Goal: Entertainment & Leisure: Consume media (video, audio)

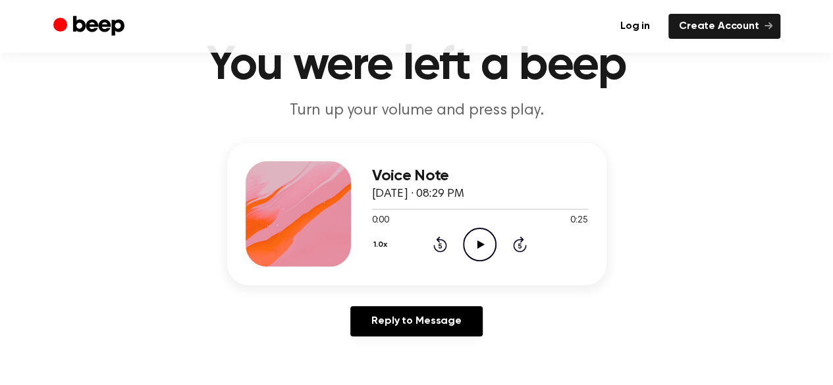
scroll to position [66, 0]
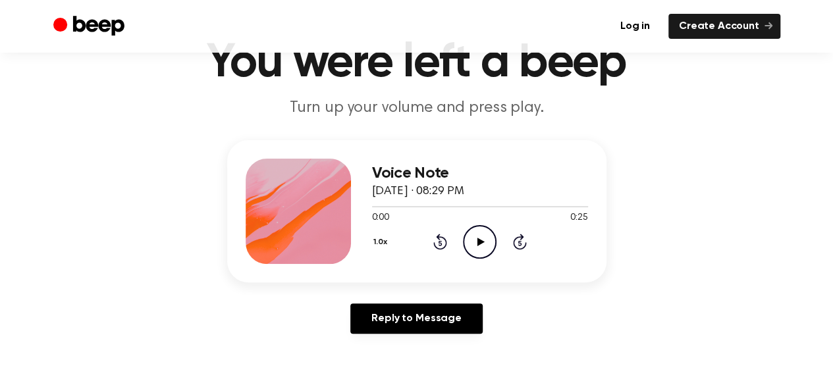
click at [477, 242] on icon "Play Audio" at bounding box center [480, 242] width 34 height 34
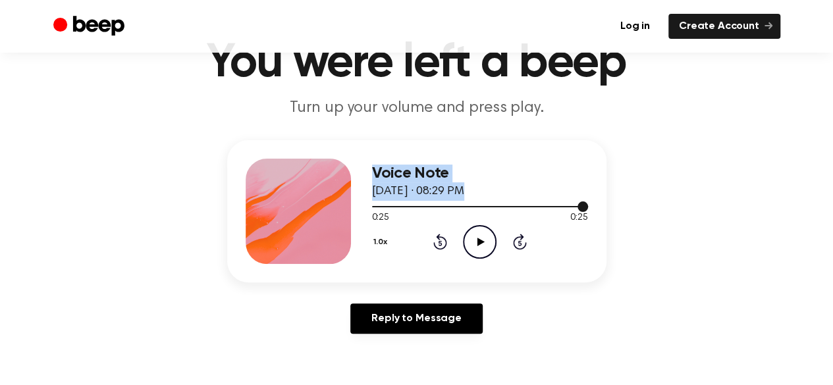
drag, startPoint x: 383, startPoint y: 206, endPoint x: 325, endPoint y: 200, distance: 58.9
click at [325, 200] on div "Voice Note April 16, 2023 · 08:29 PM 0:25 0:25 Your browser does not support th…" at bounding box center [416, 211] width 379 height 142
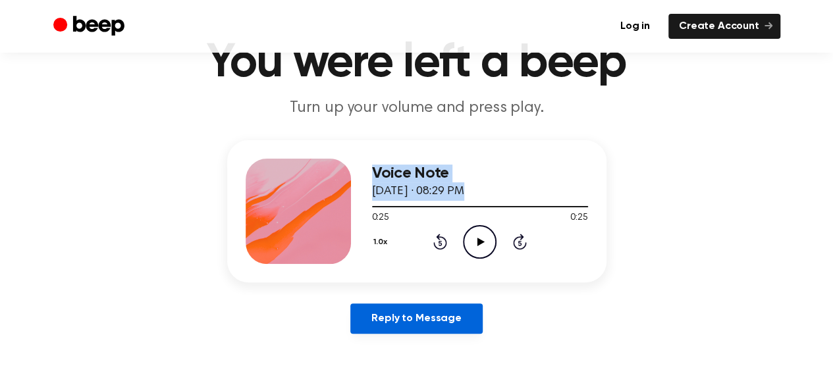
click at [439, 332] on link "Reply to Message" at bounding box center [416, 319] width 132 height 30
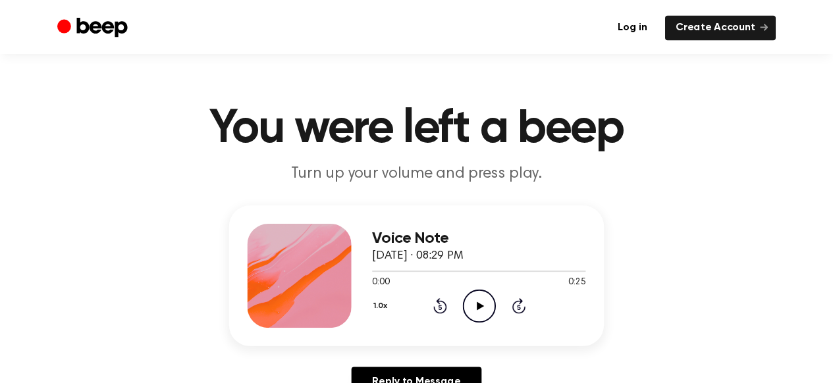
scroll to position [66, 0]
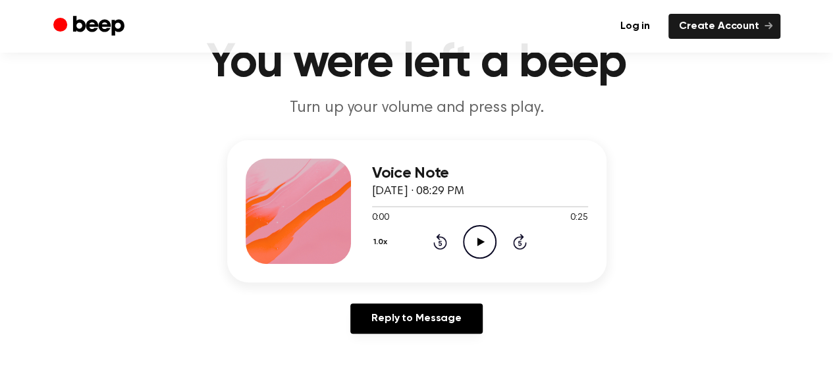
click at [480, 243] on icon at bounding box center [481, 242] width 7 height 9
click at [480, 243] on icon "Pause Audio" at bounding box center [480, 242] width 34 height 34
click at [424, 170] on h3 "Voice Note" at bounding box center [480, 174] width 216 height 18
click at [237, 183] on div "Voice Note April 16, 2023 · 08:29 PM 0:00 0:25 Your browser does not support th…" at bounding box center [416, 211] width 379 height 142
click at [480, 237] on icon "Play Audio" at bounding box center [480, 242] width 34 height 34
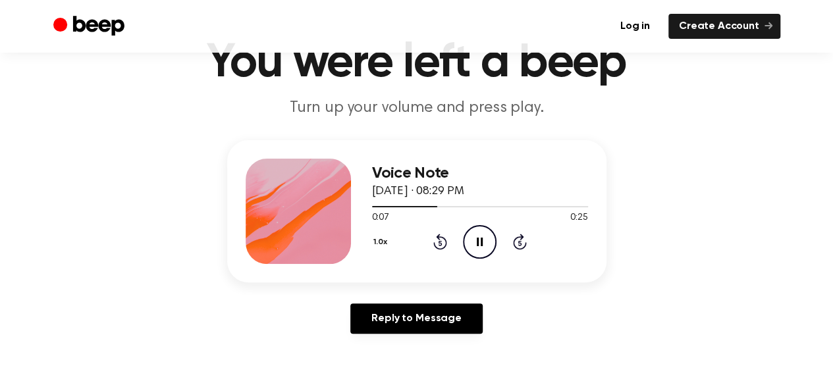
click at [485, 228] on icon "Pause Audio" at bounding box center [480, 242] width 34 height 34
click at [389, 206] on div at bounding box center [406, 206] width 69 height 1
click at [458, 235] on div "1.0x Rewind 5 seconds Play Audio Skip 5 seconds" at bounding box center [480, 242] width 216 height 34
click at [466, 238] on icon "Play Audio" at bounding box center [480, 242] width 34 height 34
click at [485, 246] on icon "Pause Audio" at bounding box center [480, 242] width 34 height 34
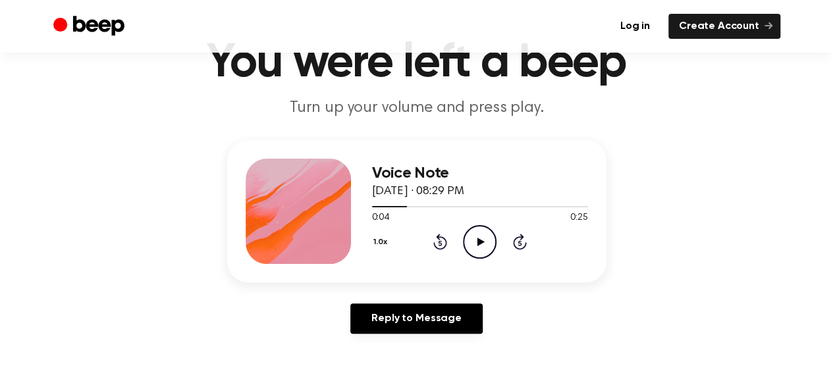
click at [472, 260] on div "Voice Note April 16, 2023 · 08:29 PM 0:04 0:25 Your browser does not support th…" at bounding box center [480, 211] width 216 height 105
click at [474, 251] on icon "Play Audio" at bounding box center [480, 242] width 34 height 34
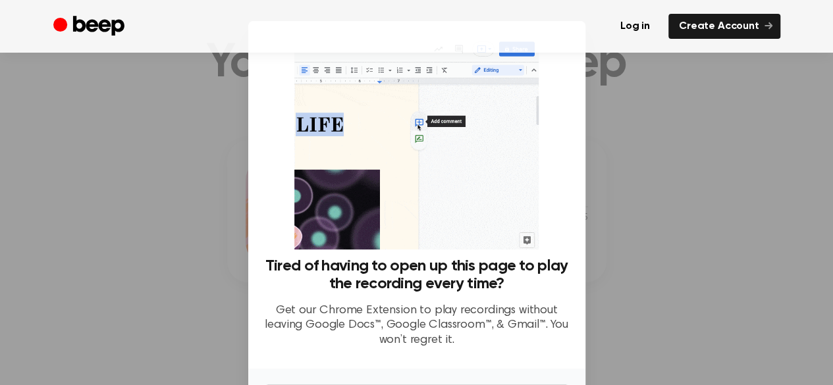
click at [662, 215] on div at bounding box center [416, 192] width 833 height 385
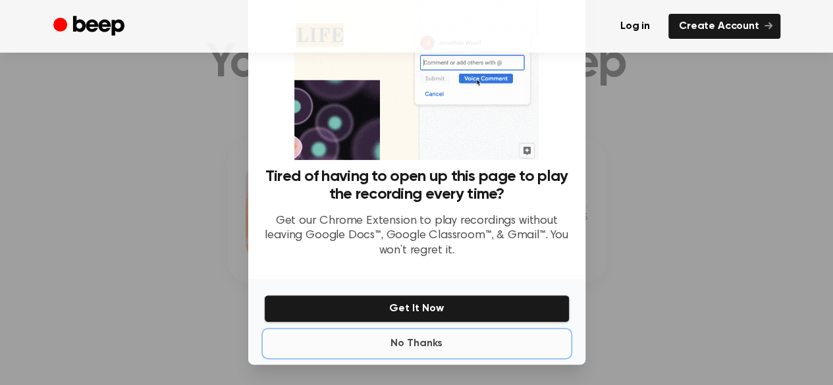
click at [422, 345] on button "No Thanks" at bounding box center [417, 344] width 306 height 26
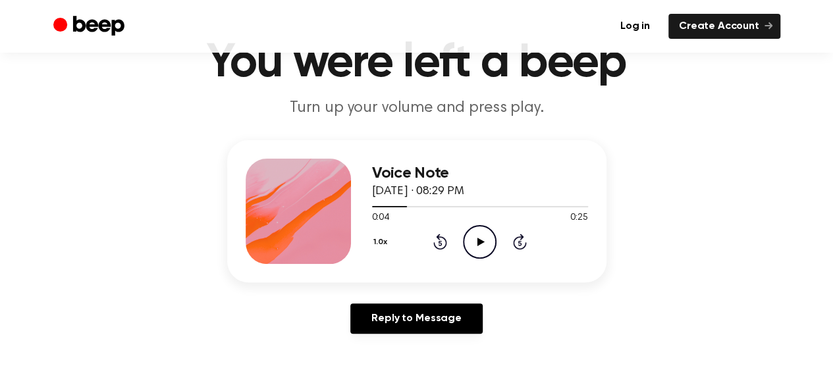
click at [470, 244] on icon "Play Audio" at bounding box center [480, 242] width 34 height 34
click at [470, 244] on icon "Pause Audio" at bounding box center [480, 242] width 34 height 34
click at [472, 240] on icon "Play Audio" at bounding box center [480, 242] width 34 height 34
click at [474, 242] on icon "Pause Audio" at bounding box center [480, 242] width 34 height 34
click at [479, 242] on icon at bounding box center [481, 242] width 7 height 9
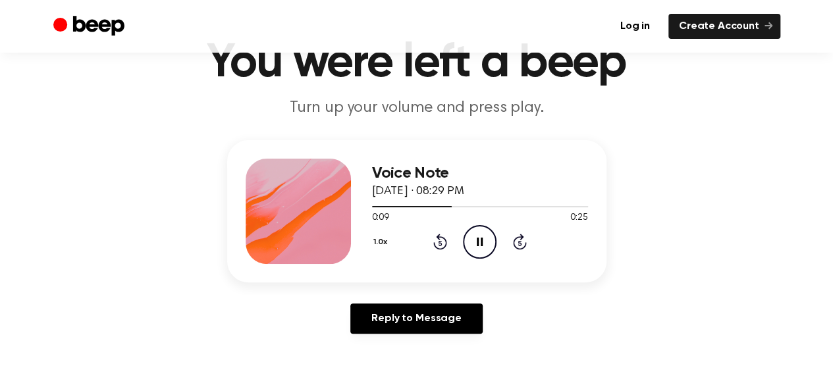
click at [481, 242] on icon at bounding box center [480, 242] width 6 height 9
click at [474, 245] on icon "Play Audio" at bounding box center [480, 242] width 34 height 34
click at [478, 245] on icon at bounding box center [480, 242] width 6 height 9
click at [492, 230] on circle at bounding box center [480, 242] width 32 height 32
click at [482, 236] on icon "Pause Audio" at bounding box center [480, 242] width 34 height 34
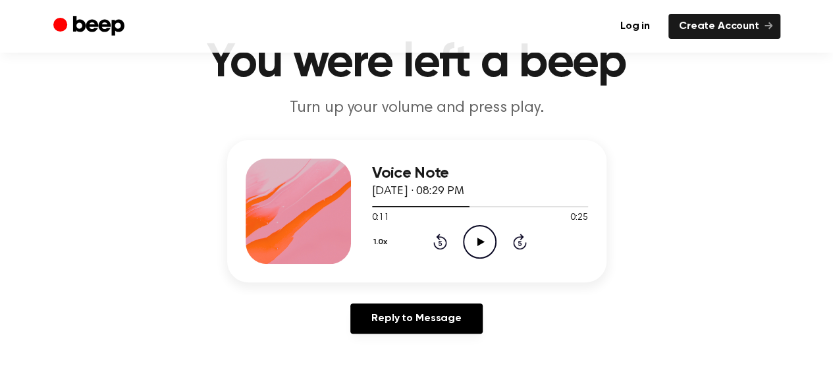
click at [487, 252] on icon "Play Audio" at bounding box center [480, 242] width 34 height 34
click at [486, 250] on icon "Pause Audio" at bounding box center [480, 242] width 34 height 34
click at [470, 205] on span at bounding box center [472, 207] width 11 height 11
click at [477, 244] on icon "Play Audio" at bounding box center [480, 242] width 34 height 34
click at [461, 206] on div at bounding box center [424, 206] width 105 height 1
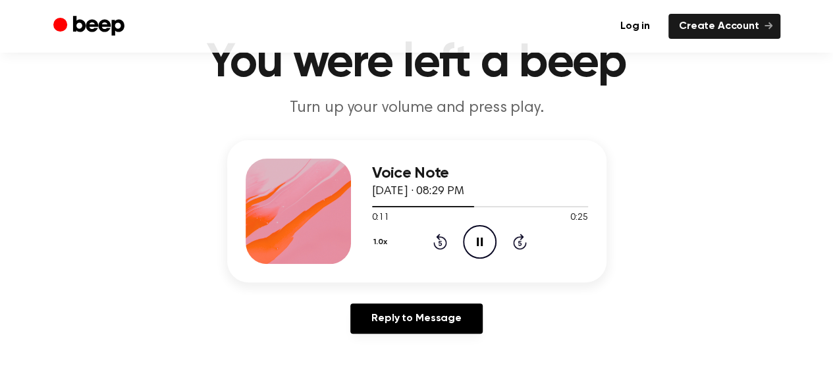
click at [477, 240] on icon at bounding box center [480, 242] width 6 height 9
click at [476, 234] on icon "Play Audio" at bounding box center [480, 242] width 34 height 34
click at [482, 236] on icon "Pause Audio" at bounding box center [480, 242] width 34 height 34
click at [482, 231] on icon "Play Audio" at bounding box center [480, 242] width 34 height 34
click at [484, 235] on icon "Pause Audio" at bounding box center [480, 242] width 34 height 34
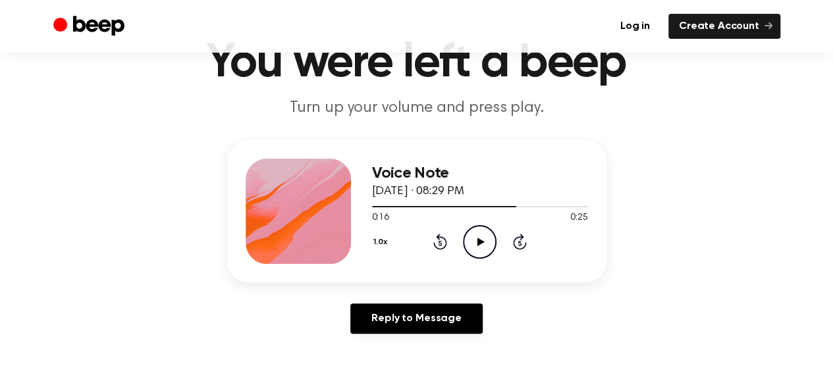
click at [489, 233] on icon "Play Audio" at bounding box center [480, 242] width 34 height 34
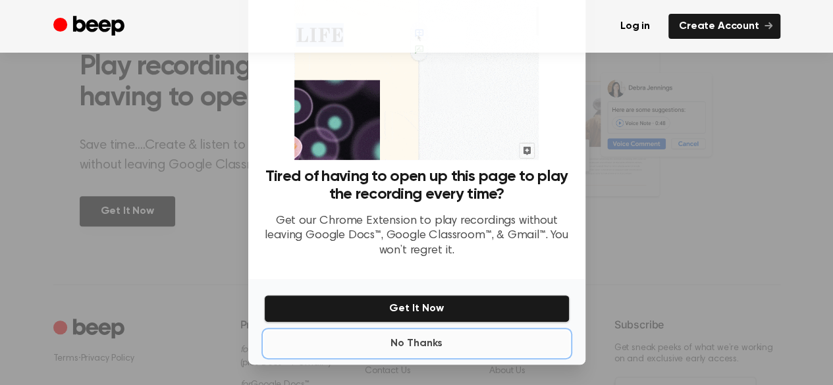
click at [419, 341] on button "No Thanks" at bounding box center [417, 344] width 306 height 26
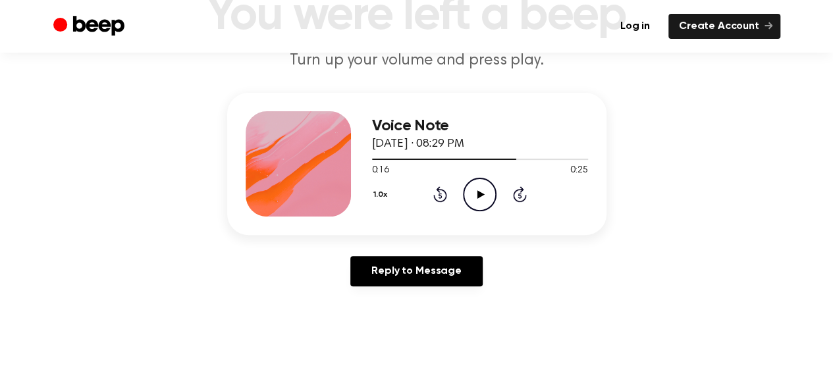
scroll to position [113, 0]
click at [466, 194] on icon "Play Audio" at bounding box center [480, 196] width 34 height 34
click at [470, 196] on icon "Pause Audio" at bounding box center [480, 196] width 34 height 34
click at [486, 195] on icon "Play Audio" at bounding box center [480, 196] width 34 height 34
click at [486, 195] on icon "Pause Audio" at bounding box center [480, 196] width 34 height 34
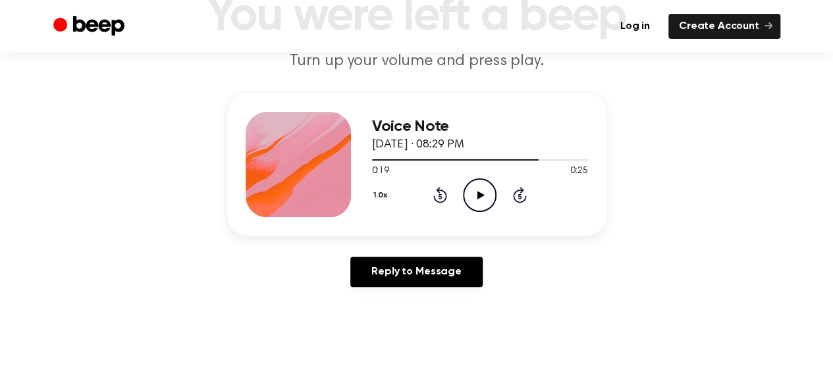
click at [480, 194] on icon at bounding box center [481, 195] width 7 height 9
click at [486, 196] on icon "Pause Audio" at bounding box center [480, 196] width 34 height 34
click at [489, 194] on icon "Play Audio" at bounding box center [480, 196] width 34 height 34
click at [489, 194] on icon "Pause Audio" at bounding box center [480, 196] width 34 height 34
click at [478, 192] on icon at bounding box center [481, 195] width 7 height 9
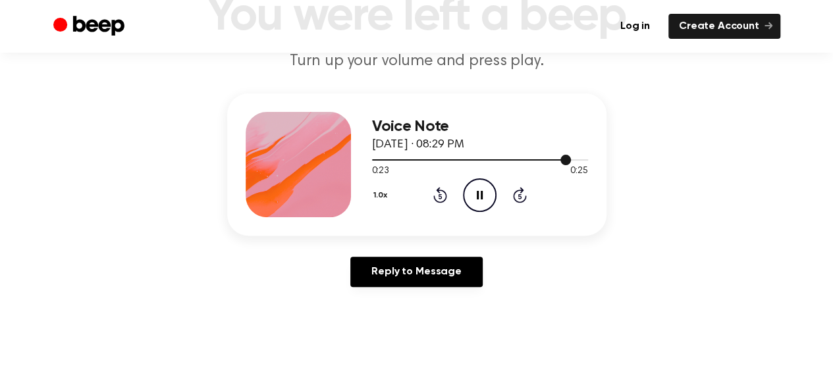
click at [551, 161] on div at bounding box center [480, 159] width 216 height 11
click at [483, 201] on icon "Pause Audio" at bounding box center [480, 196] width 34 height 34
click at [492, 191] on icon "Play Audio" at bounding box center [480, 196] width 34 height 34
click at [492, 191] on icon "Pause Audio" at bounding box center [480, 196] width 34 height 34
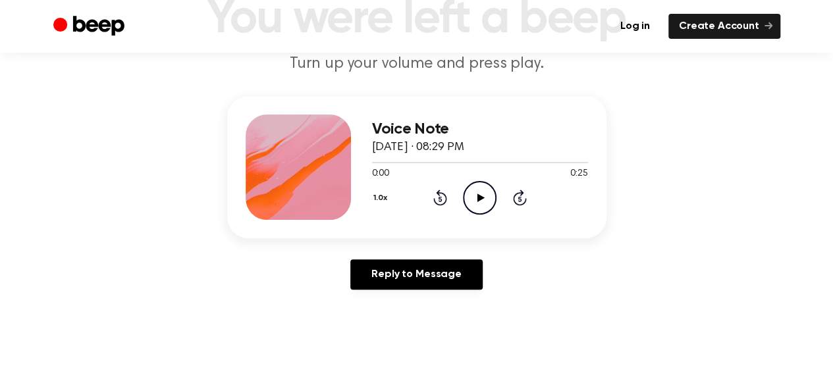
scroll to position [113, 0]
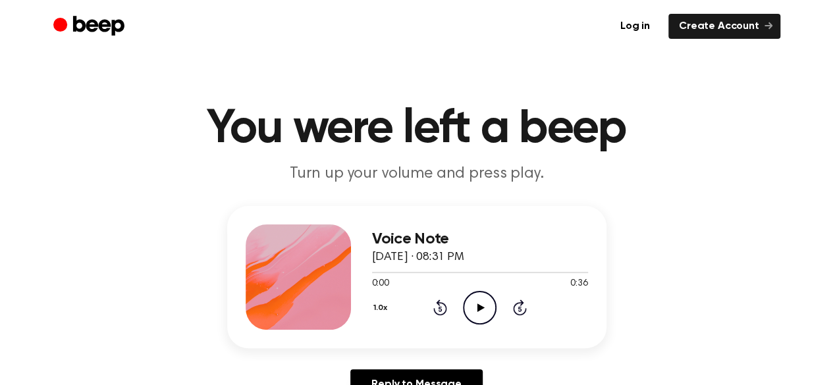
click at [476, 321] on icon "Play Audio" at bounding box center [480, 308] width 34 height 34
drag, startPoint x: 385, startPoint y: 273, endPoint x: 349, endPoint y: 273, distance: 35.6
click at [349, 273] on div "Voice Note [DATE] · 08:31 PM 0:05 0:36 Your browser does not support the [objec…" at bounding box center [416, 277] width 379 height 142
click at [391, 272] on div at bounding box center [390, 272] width 36 height 1
drag, startPoint x: 390, startPoint y: 271, endPoint x: 364, endPoint y: 271, distance: 26.4
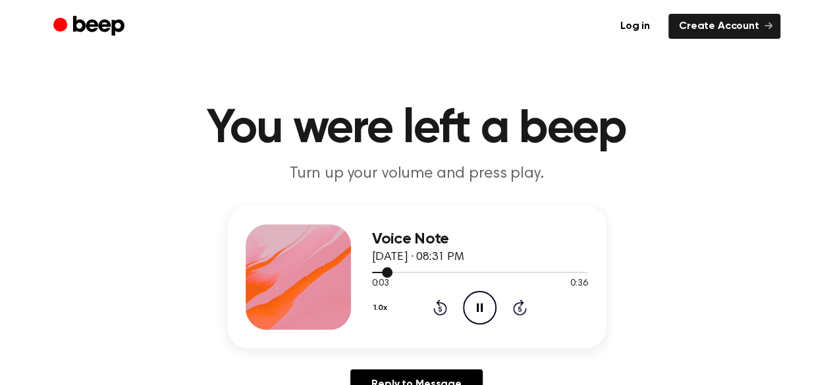
click at [364, 271] on div "Voice Note [DATE] · 08:31 PM 0:03 0:36 Your browser does not support the [objec…" at bounding box center [416, 277] width 379 height 142
click at [380, 272] on div at bounding box center [385, 272] width 26 height 1
click at [380, 272] on div at bounding box center [402, 272] width 61 height 1
click at [461, 308] on div "1.0x Rewind 5 seconds Pause Audio Skip 5 seconds" at bounding box center [480, 308] width 216 height 34
click at [464, 307] on circle at bounding box center [480, 308] width 32 height 32
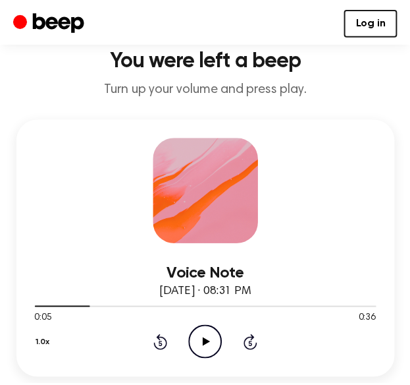
scroll to position [66, 0]
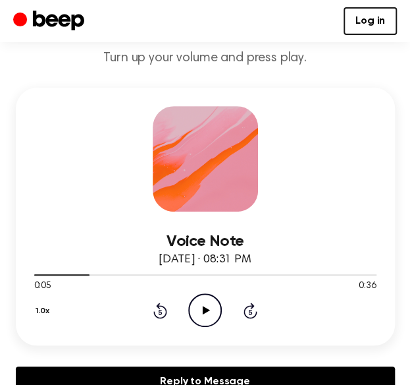
drag, startPoint x: 55, startPoint y: 276, endPoint x: -90, endPoint y: 283, distance: 145.7
click at [51, 274] on div at bounding box center [62, 274] width 56 height 1
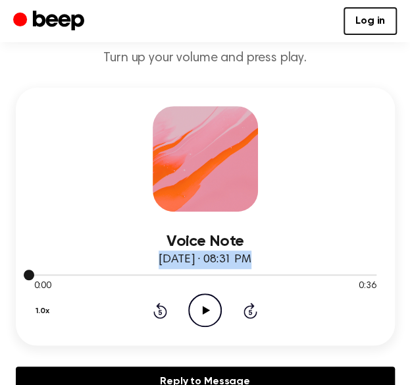
drag, startPoint x: 51, startPoint y: 274, endPoint x: -50, endPoint y: 250, distance: 104.3
click at [203, 306] on icon "Play Audio" at bounding box center [205, 310] width 34 height 34
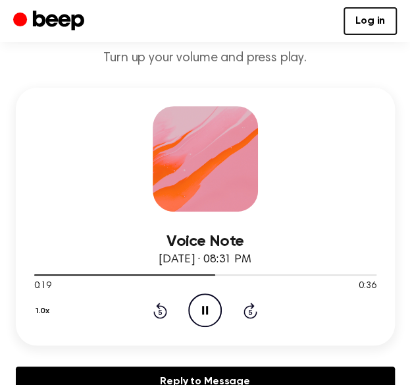
click at [65, 272] on div at bounding box center [205, 274] width 343 height 11
click at [54, 269] on div at bounding box center [205, 274] width 343 height 11
click at [67, 275] on div at bounding box center [205, 274] width 343 height 11
click at [72, 271] on div at bounding box center [205, 274] width 343 height 11
click at [107, 272] on div at bounding box center [205, 274] width 343 height 11
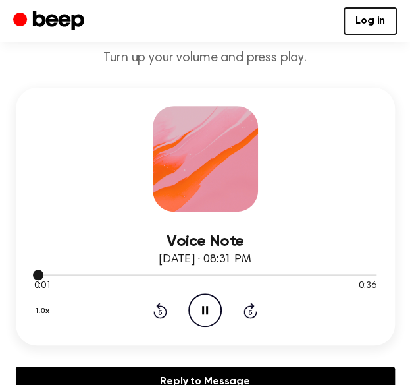
click at [92, 269] on div at bounding box center [205, 274] width 343 height 11
drag, startPoint x: 70, startPoint y: 276, endPoint x: 105, endPoint y: 276, distance: 35.6
click at [105, 276] on div at bounding box center [205, 274] width 343 height 11
drag, startPoint x: 105, startPoint y: 276, endPoint x: 134, endPoint y: 277, distance: 29.0
click at [134, 277] on div at bounding box center [205, 274] width 343 height 11
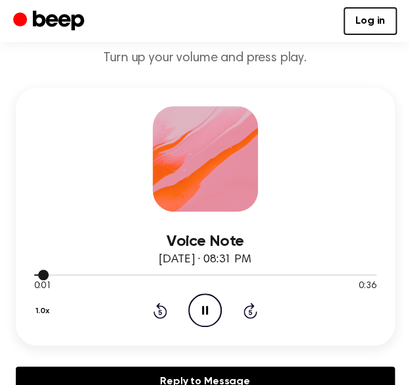
drag, startPoint x: 37, startPoint y: 271, endPoint x: 63, endPoint y: 273, distance: 26.4
click at [63, 273] on div at bounding box center [205, 274] width 343 height 11
click at [62, 272] on div at bounding box center [205, 274] width 343 height 11
click at [75, 272] on div at bounding box center [205, 274] width 343 height 11
click at [254, 317] on icon "Skip 5 seconds" at bounding box center [250, 310] width 14 height 17
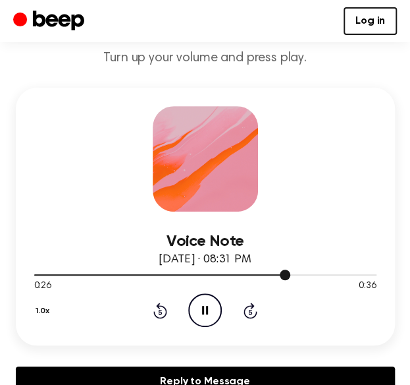
click at [159, 277] on div at bounding box center [205, 274] width 343 height 11
click at [256, 306] on icon "Skip 5 seconds" at bounding box center [250, 310] width 14 height 17
click at [154, 275] on div at bounding box center [205, 274] width 343 height 11
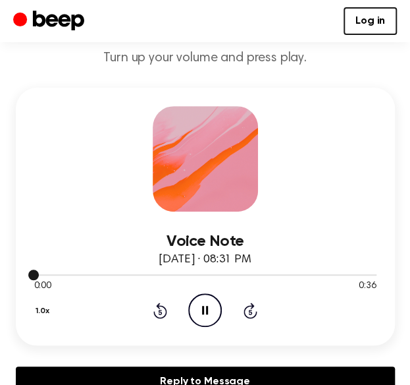
click at [287, 269] on div at bounding box center [205, 274] width 343 height 11
click at [288, 272] on div at bounding box center [205, 274] width 343 height 11
drag, startPoint x: 288, startPoint y: 272, endPoint x: 89, endPoint y: 256, distance: 199.6
click at [90, 256] on div "Voice Note [DATE] · 08:31 PM 0:00 0:36 Your browser does not support the [objec…" at bounding box center [205, 268] width 343 height 115
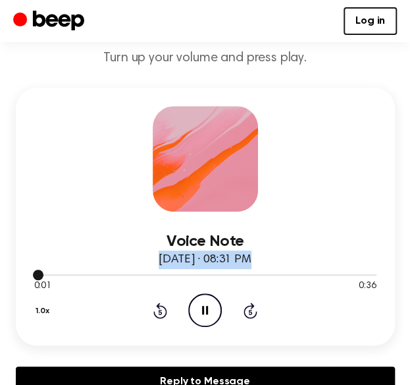
click at [72, 274] on div at bounding box center [205, 274] width 343 height 1
click at [41, 305] on button "1.0x" at bounding box center [44, 311] width 20 height 22
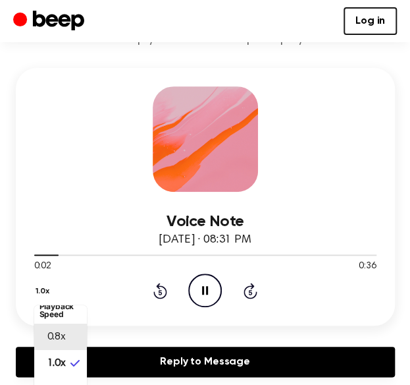
scroll to position [16, 0]
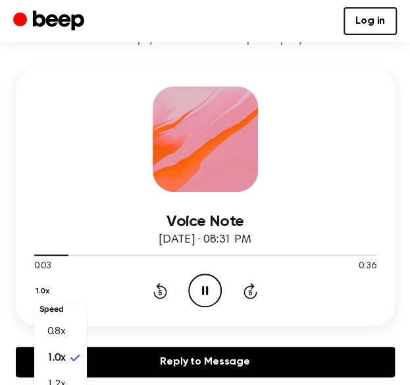
click at [252, 291] on icon at bounding box center [250, 291] width 3 height 5
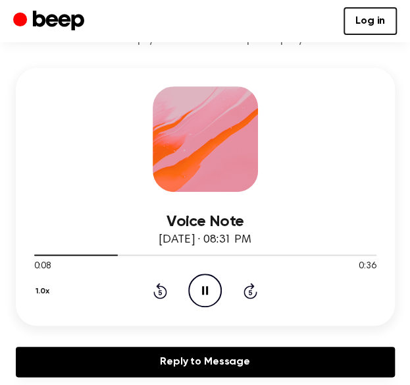
click at [252, 291] on icon at bounding box center [250, 291] width 3 height 5
click at [159, 284] on icon at bounding box center [160, 291] width 14 height 16
click at [164, 283] on icon "Rewind 5 seconds" at bounding box center [160, 290] width 14 height 17
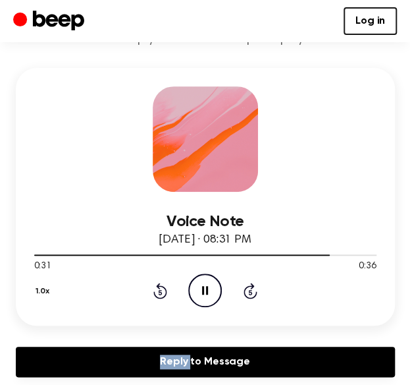
click at [164, 283] on icon "Rewind 5 seconds" at bounding box center [160, 290] width 14 height 17
click at [159, 283] on icon at bounding box center [160, 291] width 14 height 16
click at [142, 285] on div "1.0x Rewind 5 seconds Pause Audio Skip 5 seconds" at bounding box center [205, 290] width 343 height 34
click at [151, 294] on div "1.0x Rewind 5 seconds Play Audio Skip 5 seconds" at bounding box center [205, 290] width 343 height 34
click at [156, 292] on icon "Rewind 5 seconds" at bounding box center [160, 290] width 14 height 17
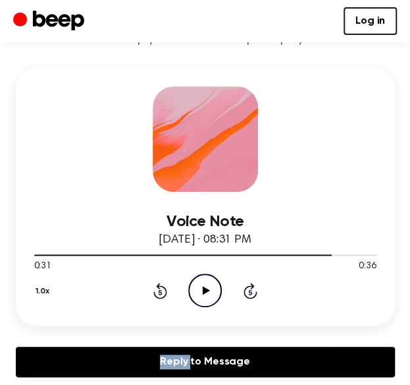
click at [156, 292] on icon "Rewind 5 seconds" at bounding box center [160, 290] width 14 height 17
click at [201, 284] on icon "Play Audio" at bounding box center [205, 290] width 34 height 34
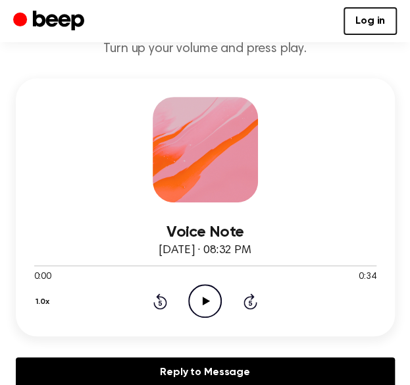
scroll to position [264, 0]
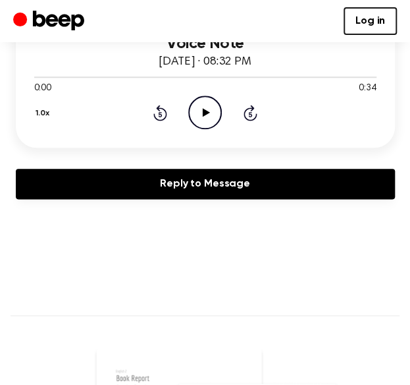
click at [213, 110] on icon "Play Audio" at bounding box center [205, 113] width 34 height 34
click at [150, 111] on div "1.0x Rewind 5 seconds Pause Audio Skip 5 seconds" at bounding box center [205, 113] width 343 height 34
click at [152, 111] on div "1.0x Rewind 5 seconds Pause Audio Skip 5 seconds" at bounding box center [205, 113] width 343 height 34
click at [155, 111] on icon "Rewind 5 seconds" at bounding box center [160, 112] width 14 height 17
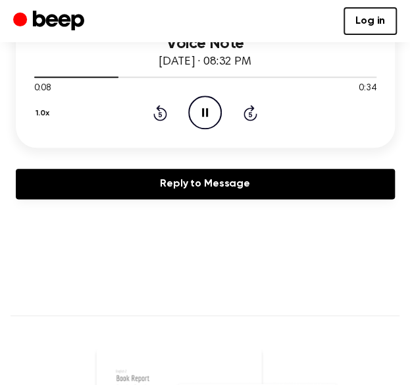
click at [148, 116] on div "1.0x Rewind 5 seconds Pause Audio Skip 5 seconds" at bounding box center [205, 113] width 343 height 34
click at [155, 115] on icon "Rewind 5 seconds" at bounding box center [160, 112] width 14 height 17
click at [159, 125] on div "1.0x Rewind 5 seconds Pause Audio Skip 5 seconds" at bounding box center [205, 113] width 343 height 34
click at [159, 119] on icon at bounding box center [160, 113] width 14 height 16
click at [158, 118] on icon at bounding box center [160, 113] width 14 height 16
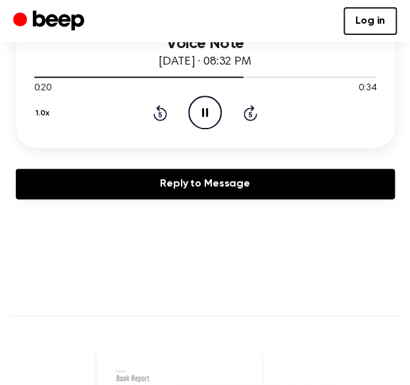
click at [166, 111] on icon at bounding box center [160, 113] width 14 height 16
click at [165, 107] on icon at bounding box center [160, 113] width 14 height 16
click at [152, 111] on div "1.0x Rewind 5 seconds Pause Audio Skip 5 seconds" at bounding box center [205, 113] width 343 height 34
click at [156, 111] on icon "Rewind 5 seconds" at bounding box center [160, 112] width 14 height 17
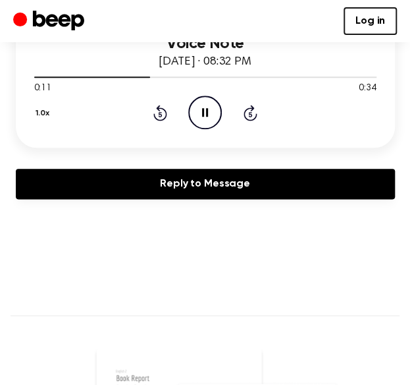
click at [184, 99] on div "1.0x Rewind 5 seconds Pause Audio Skip 5 seconds" at bounding box center [205, 113] width 343 height 34
click at [192, 106] on icon "Pause Audio" at bounding box center [205, 113] width 34 height 34
click at [196, 100] on icon "Play Audio" at bounding box center [205, 113] width 34 height 34
click at [197, 103] on icon "Pause Audio" at bounding box center [205, 113] width 34 height 34
click at [150, 80] on div at bounding box center [205, 76] width 343 height 11
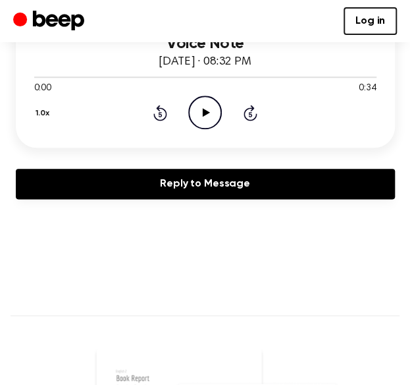
click at [215, 115] on icon "Play Audio" at bounding box center [205, 113] width 34 height 34
click at [43, 113] on button "1.0x" at bounding box center [44, 113] width 20 height 22
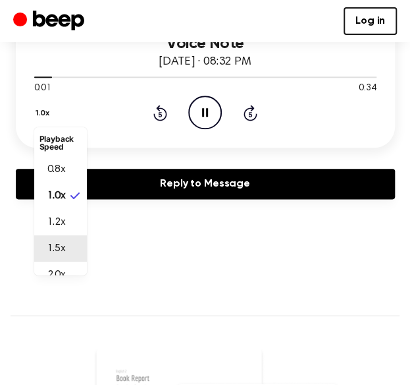
click at [58, 243] on span "1.5x" at bounding box center [56, 248] width 18 height 16
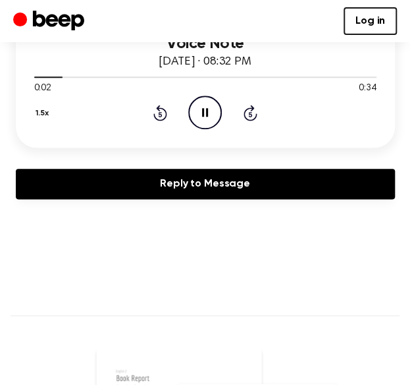
click at [47, 113] on button "1.5x" at bounding box center [44, 113] width 20 height 22
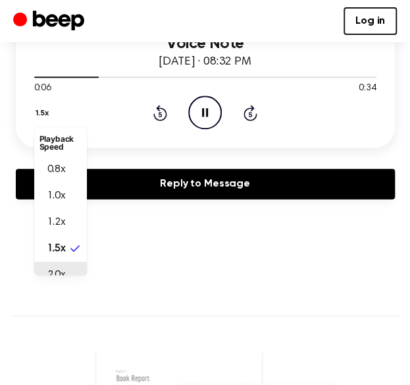
click at [65, 264] on li "2.0x" at bounding box center [60, 275] width 53 height 26
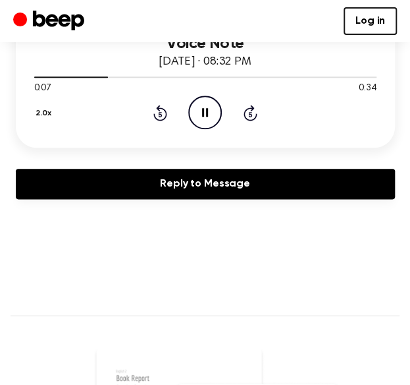
click at [41, 109] on button "2.0x" at bounding box center [45, 113] width 22 height 22
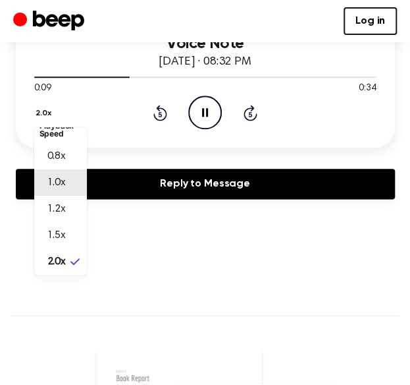
click at [49, 186] on span "1.0x" at bounding box center [56, 183] width 18 height 16
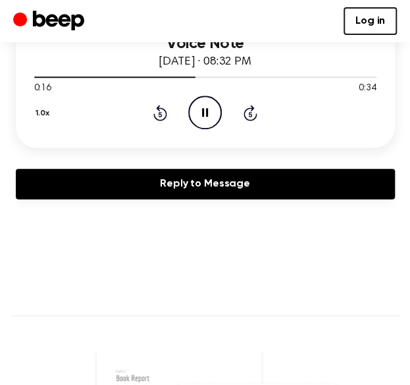
click at [160, 107] on icon at bounding box center [160, 113] width 14 height 16
click at [144, 118] on div "1.0x Rewind 5 seconds Pause Audio Skip 5 seconds" at bounding box center [205, 113] width 343 height 34
click at [171, 114] on div "1.0x Rewind 5 seconds Pause Audio Skip 5 seconds" at bounding box center [205, 113] width 343 height 34
click at [161, 113] on icon at bounding box center [160, 113] width 3 height 5
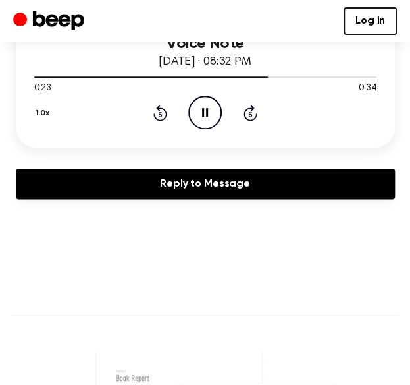
click at [166, 106] on icon "Rewind 5 seconds" at bounding box center [160, 112] width 14 height 17
click at [163, 109] on icon "Rewind 5 seconds" at bounding box center [160, 112] width 14 height 17
click at [161, 107] on icon at bounding box center [160, 113] width 14 height 16
click at [153, 105] on icon "Rewind 5 seconds" at bounding box center [160, 112] width 14 height 17
click at [159, 111] on icon at bounding box center [160, 113] width 3 height 5
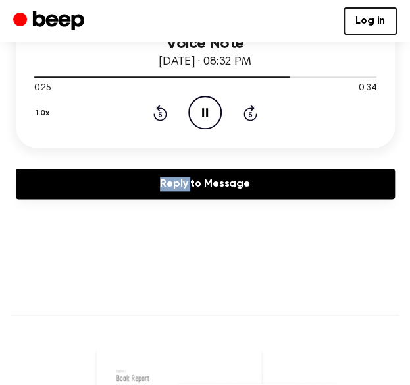
click at [159, 111] on icon at bounding box center [160, 113] width 3 height 5
click at [143, 114] on div "1.0x Rewind 5 seconds Pause Audio Skip 5 seconds" at bounding box center [205, 113] width 343 height 34
click at [152, 113] on div "1.0x Rewind 5 seconds Pause Audio Skip 5 seconds" at bounding box center [205, 113] width 343 height 34
click at [155, 113] on icon "Rewind 5 seconds" at bounding box center [160, 112] width 14 height 17
click at [159, 112] on icon "Rewind 5 seconds" at bounding box center [160, 112] width 14 height 17
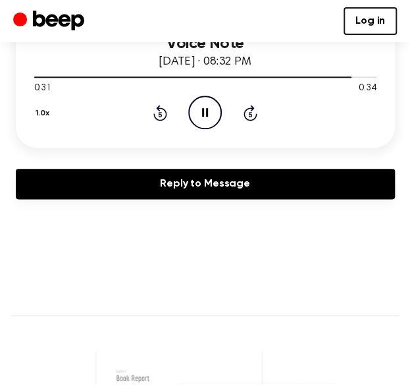
click at [161, 114] on icon at bounding box center [160, 113] width 3 height 5
click at [156, 107] on icon at bounding box center [160, 113] width 14 height 16
drag, startPoint x: 163, startPoint y: 113, endPoint x: 98, endPoint y: 166, distance: 84.8
click at [163, 113] on icon "Rewind 5 seconds" at bounding box center [160, 112] width 14 height 17
click at [167, 119] on div "1.0x Rewind 5 seconds Pause Audio Skip 5 seconds" at bounding box center [205, 113] width 343 height 34
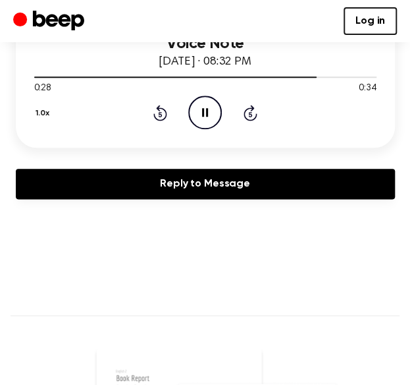
click at [156, 119] on icon "Rewind 5 seconds" at bounding box center [160, 112] width 14 height 17
click at [158, 106] on icon at bounding box center [160, 113] width 14 height 16
click at [153, 110] on icon "Rewind 5 seconds" at bounding box center [160, 112] width 14 height 17
click at [153, 119] on icon "Rewind 5 seconds" at bounding box center [160, 112] width 14 height 17
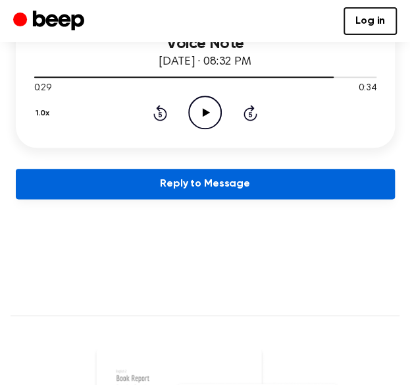
drag, startPoint x: 198, startPoint y: 111, endPoint x: 90, endPoint y: 172, distance: 124.2
click at [198, 111] on icon "Play Audio" at bounding box center [205, 113] width 34 height 34
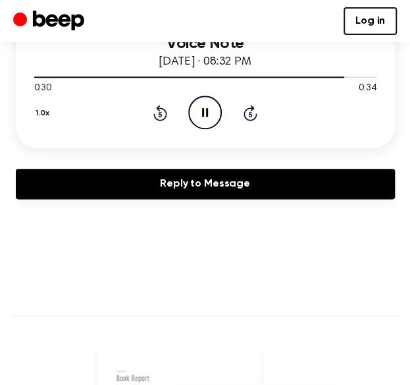
click at [168, 123] on div "1.0x Rewind 5 seconds Pause Audio Skip 5 seconds" at bounding box center [205, 113] width 343 height 34
click at [164, 119] on icon "Rewind 5 seconds" at bounding box center [160, 112] width 14 height 17
click at [167, 120] on icon "Rewind 5 seconds" at bounding box center [160, 112] width 14 height 17
click at [193, 115] on icon "Play Audio" at bounding box center [205, 113] width 34 height 34
click at [161, 116] on icon "Rewind 5 seconds" at bounding box center [160, 112] width 14 height 17
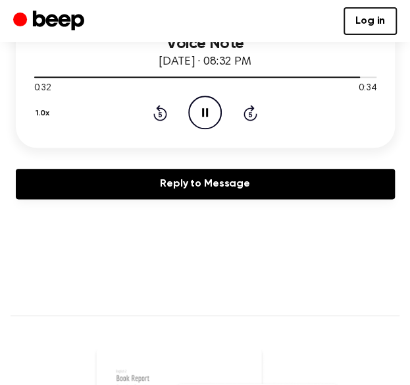
click at [159, 107] on icon at bounding box center [160, 113] width 14 height 16
click at [206, 109] on icon "Pause Audio" at bounding box center [205, 113] width 34 height 34
click at [206, 109] on icon "Play Audio" at bounding box center [205, 113] width 34 height 34
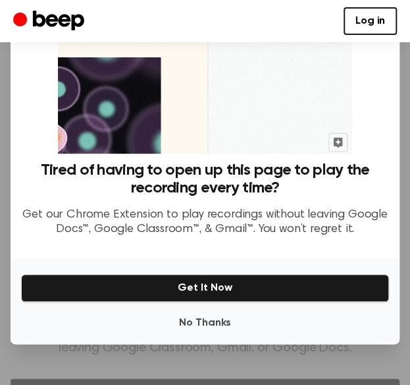
scroll to position [130, 0]
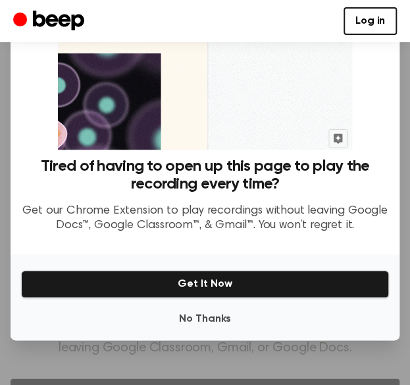
click at [188, 326] on div "No Thanks Get It Now" at bounding box center [205, 297] width 389 height 86
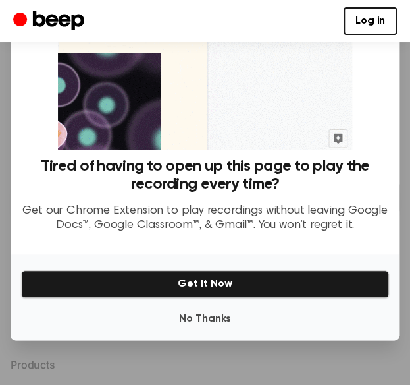
scroll to position [856, 0]
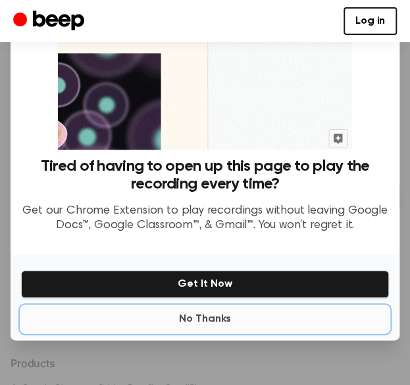
click at [192, 308] on button "No Thanks" at bounding box center [205, 319] width 368 height 26
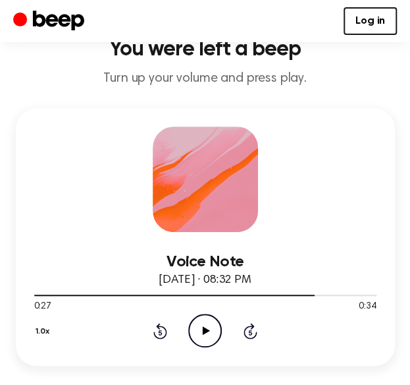
scroll to position [66, 0]
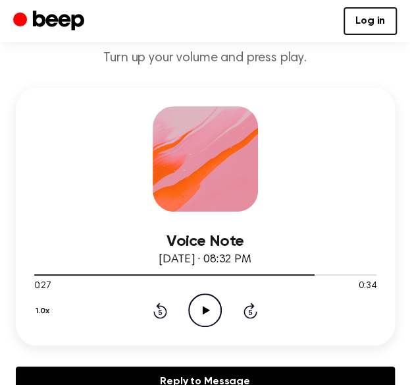
click at [209, 308] on icon "Play Audio" at bounding box center [205, 310] width 34 height 34
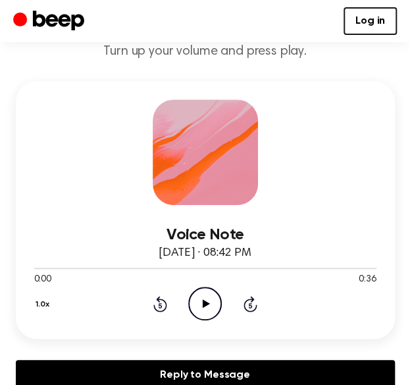
scroll to position [132, 0]
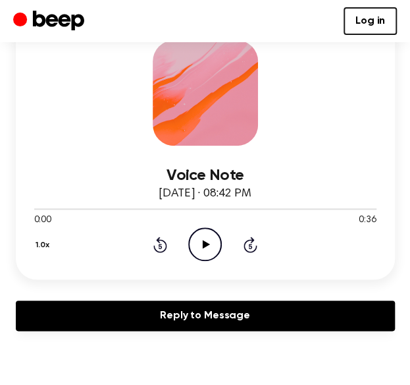
drag, startPoint x: 200, startPoint y: 241, endPoint x: 163, endPoint y: 252, distance: 38.6
click at [201, 240] on icon "Play Audio" at bounding box center [205, 244] width 34 height 34
click at [152, 236] on div "1.0x Rewind 5 seconds Pause Audio Skip 5 seconds" at bounding box center [205, 244] width 343 height 34
click at [159, 246] on icon "Rewind 5 seconds" at bounding box center [160, 244] width 14 height 17
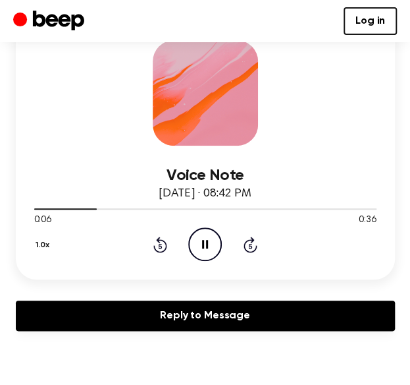
click at [194, 241] on icon "Pause Audio" at bounding box center [205, 244] width 34 height 34
click at [206, 238] on icon "Play Audio" at bounding box center [205, 244] width 34 height 34
click at [154, 244] on icon at bounding box center [160, 245] width 14 height 16
click at [161, 243] on icon at bounding box center [160, 245] width 3 height 5
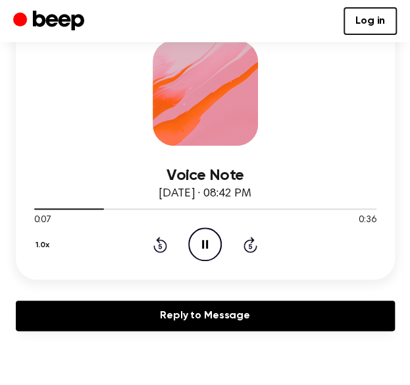
click at [155, 246] on icon "Rewind 5 seconds" at bounding box center [160, 244] width 14 height 17
click at [197, 254] on icon "Pause Audio" at bounding box center [205, 244] width 34 height 34
click at [156, 247] on icon "Rewind 5 seconds" at bounding box center [160, 244] width 14 height 17
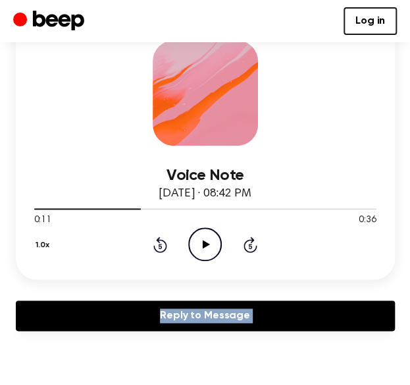
click at [156, 247] on icon "Rewind 5 seconds" at bounding box center [160, 244] width 14 height 17
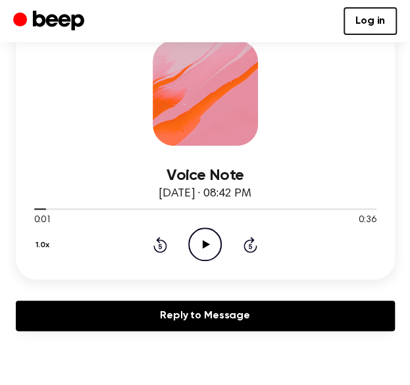
click at [199, 242] on icon "Play Audio" at bounding box center [205, 244] width 34 height 34
click at [153, 254] on div "1.0x Rewind 5 seconds Pause Audio Skip 5 seconds" at bounding box center [205, 244] width 343 height 34
click at [154, 248] on icon at bounding box center [160, 245] width 14 height 16
click at [150, 246] on div "1.0x Rewind 5 seconds Pause Audio Skip 5 seconds" at bounding box center [205, 244] width 343 height 34
click at [153, 246] on icon at bounding box center [160, 245] width 14 height 16
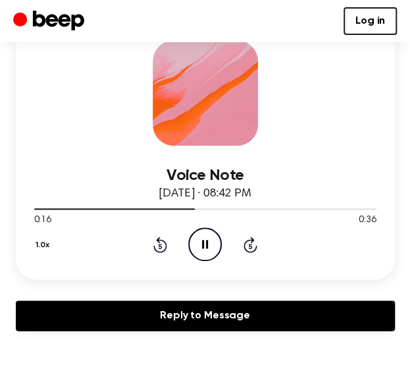
click at [155, 238] on icon "Rewind 5 seconds" at bounding box center [160, 244] width 14 height 17
click at [154, 237] on icon "Rewind 5 seconds" at bounding box center [160, 244] width 14 height 17
click at [155, 238] on icon "Rewind 5 seconds" at bounding box center [160, 244] width 14 height 17
click at [157, 248] on icon at bounding box center [160, 245] width 14 height 16
click at [159, 255] on div "1.0x Rewind 5 seconds Pause Audio Skip 5 seconds" at bounding box center [205, 244] width 343 height 34
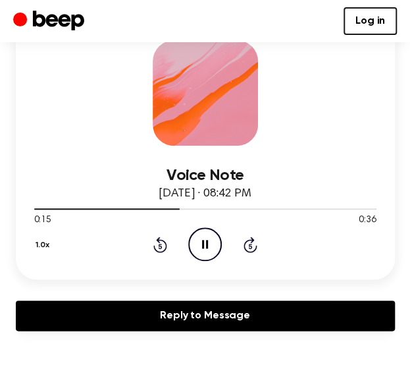
click at [159, 252] on div "1.0x Rewind 5 seconds Pause Audio Skip 5 seconds" at bounding box center [205, 244] width 343 height 34
click at [158, 250] on icon at bounding box center [160, 245] width 14 height 16
click at [221, 239] on circle at bounding box center [205, 244] width 32 height 32
click at [197, 246] on icon "Play Audio" at bounding box center [205, 244] width 34 height 34
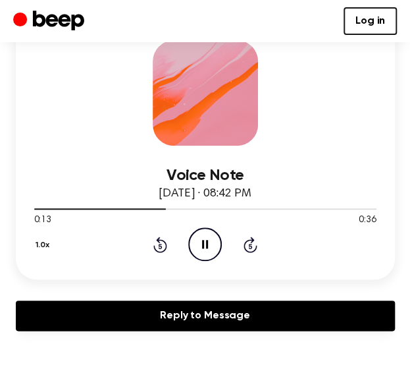
click at [197, 246] on icon "Pause Audio" at bounding box center [205, 244] width 34 height 34
click at [184, 248] on div "1.0x Rewind 5 seconds Play Audio Skip 5 seconds" at bounding box center [205, 244] width 343 height 34
click at [196, 248] on icon "Play Audio" at bounding box center [205, 244] width 34 height 34
click at [196, 248] on icon "Pause Audio" at bounding box center [205, 244] width 34 height 34
click at [199, 237] on icon "Play Audio" at bounding box center [205, 244] width 34 height 34
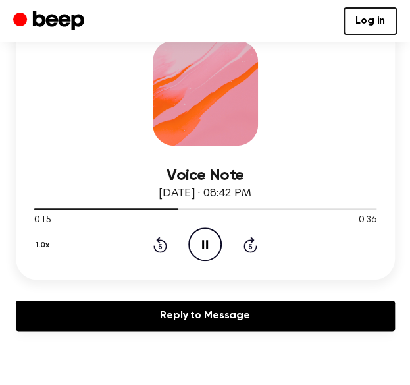
click at [199, 237] on icon "Pause Audio" at bounding box center [205, 244] width 34 height 34
click at [162, 252] on div "1.0x Rewind 5 seconds Play Audio Skip 5 seconds" at bounding box center [205, 244] width 343 height 34
click at [162, 251] on icon at bounding box center [160, 245] width 14 height 16
click at [213, 243] on icon "Play Audio" at bounding box center [205, 244] width 34 height 34
click at [203, 243] on icon at bounding box center [205, 244] width 6 height 9
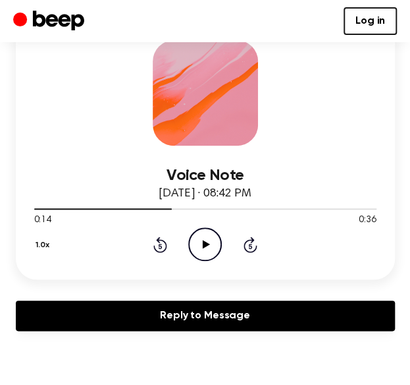
click at [203, 243] on icon at bounding box center [206, 244] width 7 height 9
click at [203, 243] on icon at bounding box center [205, 244] width 6 height 9
click at [208, 244] on icon "Play Audio" at bounding box center [205, 244] width 34 height 34
click at [208, 244] on icon "Pause Audio" at bounding box center [205, 244] width 34 height 34
click at [188, 234] on icon "Play Audio" at bounding box center [205, 244] width 34 height 34
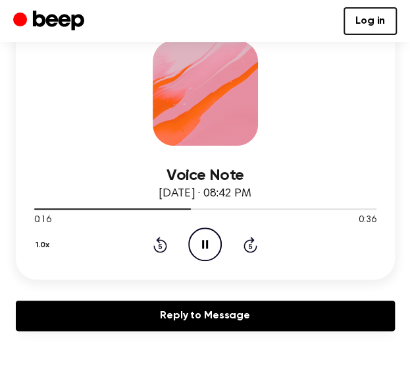
click at [188, 234] on icon "Pause Audio" at bounding box center [205, 244] width 34 height 34
click at [196, 244] on icon "Play Audio" at bounding box center [205, 244] width 34 height 34
click at [196, 244] on icon "Pause Audio" at bounding box center [205, 244] width 34 height 34
click at [208, 228] on circle at bounding box center [205, 244] width 32 height 32
click at [204, 234] on icon "Pause Audio" at bounding box center [205, 244] width 34 height 34
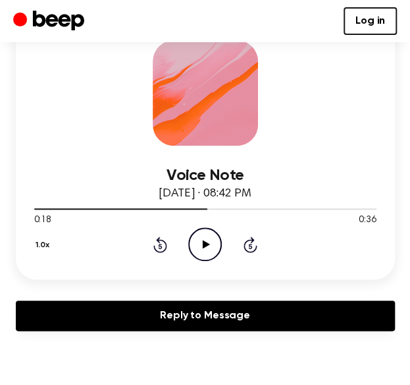
click at [208, 247] on icon "Play Audio" at bounding box center [205, 244] width 34 height 34
click at [208, 247] on icon "Pause Audio" at bounding box center [205, 244] width 34 height 34
click at [204, 243] on icon at bounding box center [206, 244] width 7 height 9
click at [204, 243] on icon at bounding box center [205, 244] width 6 height 9
click at [198, 251] on icon "Play Audio" at bounding box center [205, 244] width 34 height 34
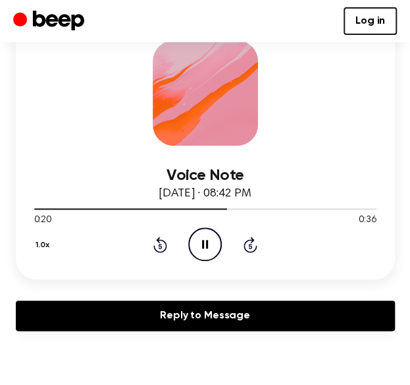
click at [198, 251] on icon "Pause Audio" at bounding box center [205, 244] width 34 height 34
click at [204, 235] on icon "Play Audio" at bounding box center [205, 244] width 34 height 34
click at [204, 235] on icon "Pause Audio" at bounding box center [205, 244] width 34 height 34
click at [190, 237] on circle at bounding box center [205, 244] width 32 height 32
click at [192, 241] on icon "Pause Audio" at bounding box center [205, 244] width 34 height 34
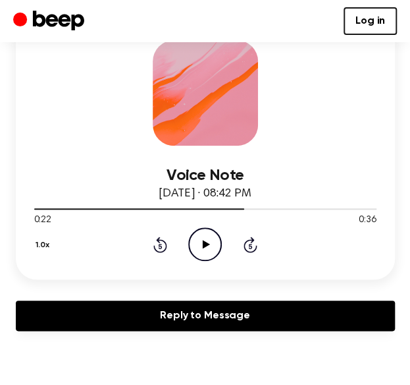
click at [210, 249] on icon "Play Audio" at bounding box center [205, 244] width 34 height 34
click at [210, 249] on icon "Pause Audio" at bounding box center [205, 244] width 34 height 34
click at [192, 247] on icon "Play Audio" at bounding box center [205, 244] width 34 height 34
click at [192, 247] on icon "Pause Audio" at bounding box center [205, 244] width 34 height 34
click at [192, 239] on icon "Play Audio" at bounding box center [205, 244] width 34 height 34
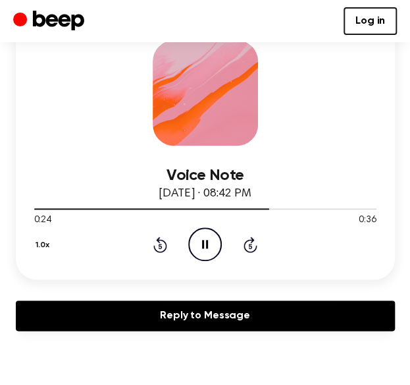
click at [192, 239] on icon "Pause Audio" at bounding box center [205, 244] width 34 height 34
click at [156, 250] on icon at bounding box center [160, 245] width 14 height 16
click at [213, 244] on icon "Play Audio" at bounding box center [205, 244] width 34 height 34
click at [208, 243] on icon "Pause Audio" at bounding box center [205, 244] width 34 height 34
click at [208, 243] on icon at bounding box center [206, 244] width 7 height 9
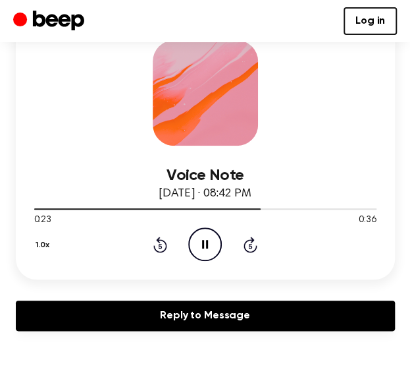
click at [208, 243] on icon "Pause Audio" at bounding box center [205, 244] width 34 height 34
click at [218, 235] on circle at bounding box center [205, 244] width 32 height 32
click at [217, 235] on icon "Pause Audio" at bounding box center [205, 244] width 34 height 34
click at [202, 253] on icon "Play Audio" at bounding box center [205, 244] width 34 height 34
click at [202, 253] on icon "Pause Audio" at bounding box center [205, 244] width 34 height 34
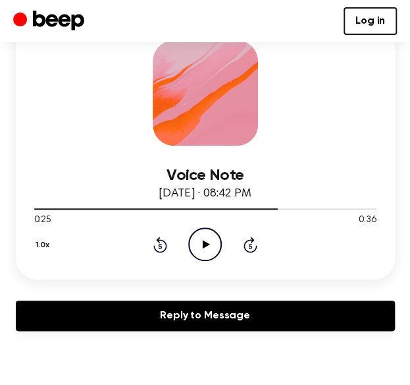
click at [198, 239] on icon "Play Audio" at bounding box center [205, 244] width 34 height 34
click at [198, 239] on icon "Pause Audio" at bounding box center [205, 244] width 34 height 34
click at [153, 256] on div "1.0x Rewind 5 seconds Play Audio Skip 5 seconds" at bounding box center [205, 244] width 343 height 34
click at [154, 250] on icon "Rewind 5 seconds" at bounding box center [160, 244] width 14 height 17
click at [233, 248] on div "1.0x Rewind 5 seconds Play Audio Skip 5 seconds" at bounding box center [205, 244] width 343 height 34
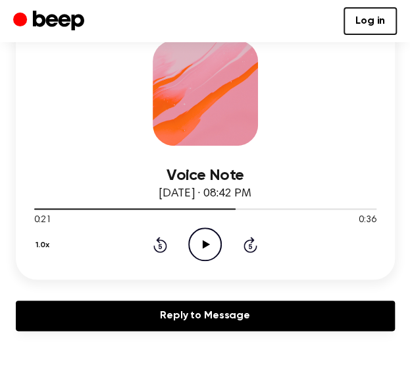
click at [202, 248] on icon "Play Audio" at bounding box center [205, 244] width 34 height 34
click at [202, 246] on icon at bounding box center [205, 244] width 6 height 9
click at [195, 245] on icon "Play Audio" at bounding box center [205, 244] width 34 height 34
click at [218, 239] on icon "Pause Audio" at bounding box center [205, 244] width 34 height 34
click at [159, 244] on icon "Rewind 5 seconds" at bounding box center [160, 244] width 14 height 17
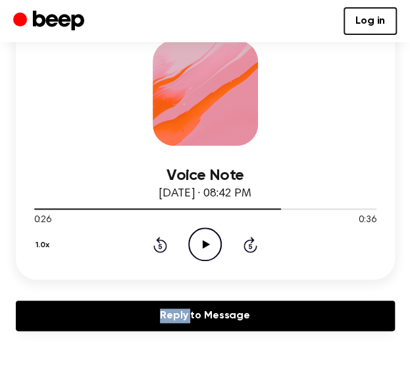
click at [159, 244] on icon "Rewind 5 seconds" at bounding box center [160, 244] width 14 height 17
click at [202, 250] on icon "Play Audio" at bounding box center [205, 244] width 34 height 34
click at [199, 248] on icon "Pause Audio" at bounding box center [205, 244] width 34 height 34
click at [194, 248] on icon "Play Audio" at bounding box center [205, 244] width 34 height 34
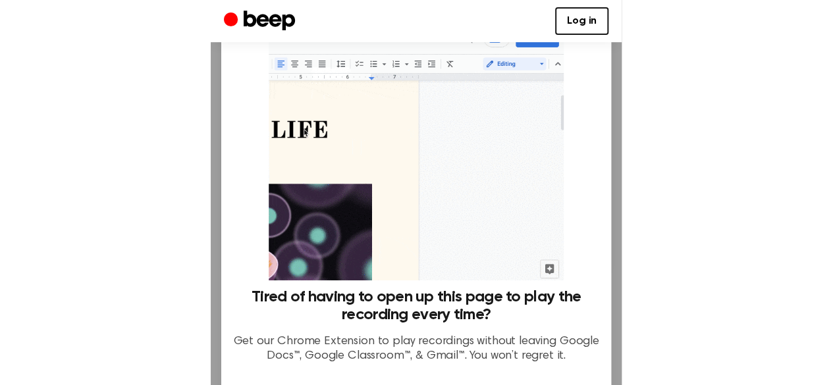
scroll to position [130, 0]
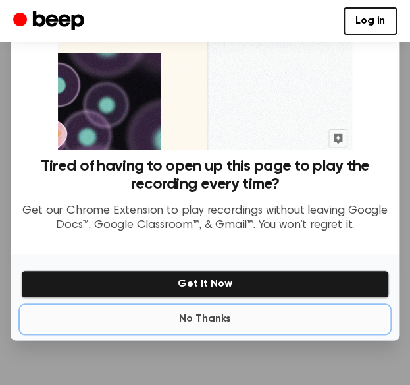
click at [195, 315] on button "No Thanks" at bounding box center [205, 319] width 368 height 26
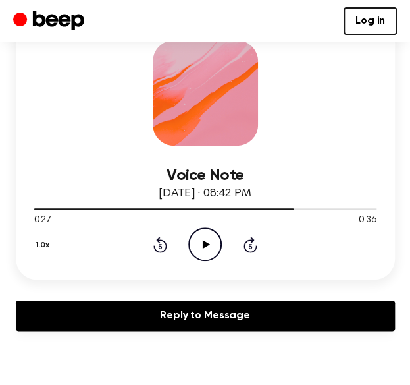
click at [209, 248] on icon "Play Audio" at bounding box center [205, 244] width 34 height 34
click at [209, 248] on icon "Pause Audio" at bounding box center [205, 244] width 34 height 34
click at [166, 239] on icon "Rewind 5 seconds" at bounding box center [160, 244] width 14 height 17
click at [188, 243] on icon "Play Audio" at bounding box center [205, 244] width 34 height 34
click at [158, 244] on icon "Rewind 5 seconds" at bounding box center [160, 244] width 14 height 17
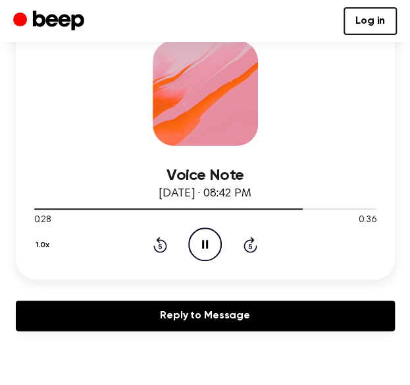
click at [204, 251] on icon "Pause Audio" at bounding box center [205, 244] width 34 height 34
click at [173, 189] on span "April 16, 2023 · 08:42 PM" at bounding box center [205, 194] width 92 height 12
click at [191, 242] on icon "Play Audio" at bounding box center [205, 244] width 34 height 34
click at [191, 242] on icon "Pause Audio" at bounding box center [205, 244] width 34 height 34
click at [202, 243] on icon "Play Audio" at bounding box center [205, 244] width 34 height 34
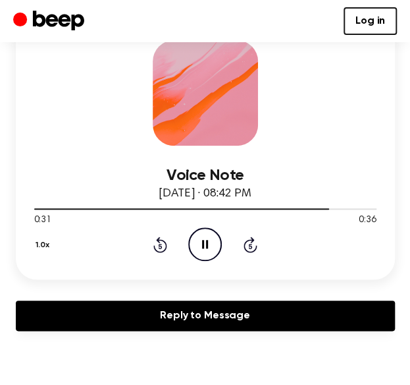
click at [202, 244] on icon at bounding box center [205, 244] width 6 height 9
click at [196, 239] on icon "Play Audio" at bounding box center [205, 244] width 34 height 34
click at [196, 239] on icon "Pause Audio" at bounding box center [205, 244] width 34 height 34
click at [206, 237] on icon "Play Audio" at bounding box center [205, 244] width 34 height 34
click at [206, 237] on icon "Pause Audio" at bounding box center [205, 244] width 34 height 34
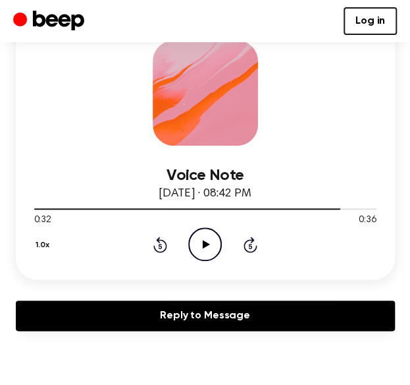
click at [199, 235] on icon "Play Audio" at bounding box center [205, 244] width 34 height 34
click at [168, 246] on div "1.0x Rewind 5 seconds Pause Audio Skip 5 seconds" at bounding box center [205, 244] width 343 height 34
click at [158, 248] on icon "Rewind 5 seconds" at bounding box center [160, 244] width 14 height 17
click at [196, 235] on icon "Pause Audio" at bounding box center [205, 244] width 34 height 34
click at [184, 243] on div "1.0x Rewind 5 seconds Play Audio Skip 5 seconds" at bounding box center [205, 244] width 343 height 34
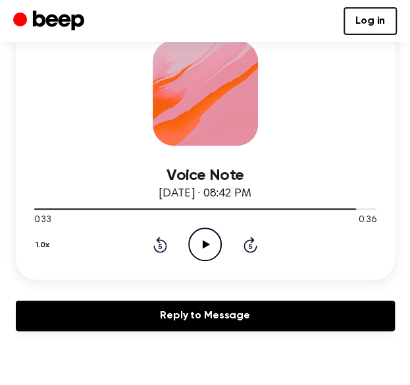
click at [198, 242] on icon "Play Audio" at bounding box center [205, 244] width 34 height 34
click at [196, 242] on icon "Pause Audio" at bounding box center [205, 244] width 34 height 34
click at [158, 242] on icon "Rewind 5 seconds" at bounding box center [160, 244] width 14 height 17
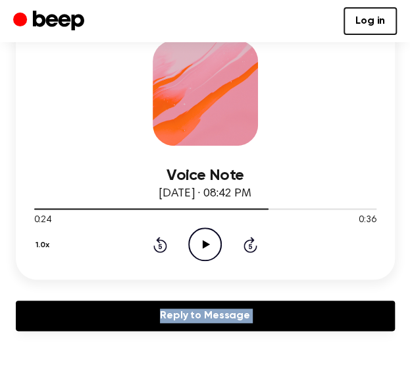
click at [158, 242] on icon "Rewind 5 seconds" at bounding box center [160, 244] width 14 height 17
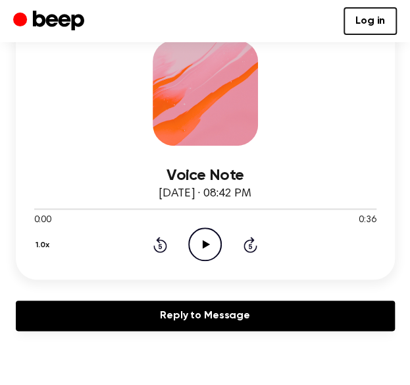
click at [209, 255] on icon "Play Audio" at bounding box center [205, 244] width 34 height 34
click at [245, 250] on icon "Skip 5 seconds" at bounding box center [250, 244] width 14 height 17
click at [202, 240] on icon at bounding box center [205, 244] width 6 height 9
drag, startPoint x: 206, startPoint y: 195, endPoint x: 209, endPoint y: 183, distance: 12.5
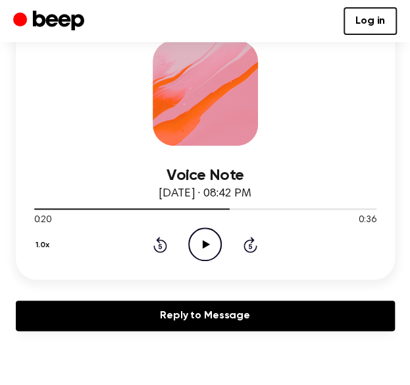
drag, startPoint x: 209, startPoint y: 183, endPoint x: 385, endPoint y: -56, distance: 296.9
drag, startPoint x: 385, startPoint y: -56, endPoint x: 72, endPoint y: 82, distance: 341.9
click at [72, 82] on div "Voice Note April 16, 2023 · 08:42 PM 0:20 0:36 Your browser does not support th…" at bounding box center [205, 151] width 379 height 258
